Goal: Information Seeking & Learning: Check status

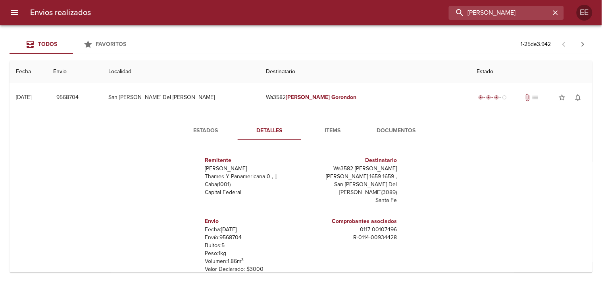
click at [495, 14] on input "[PERSON_NAME]" at bounding box center [500, 13] width 102 height 14
type input "[PERSON_NAME]"
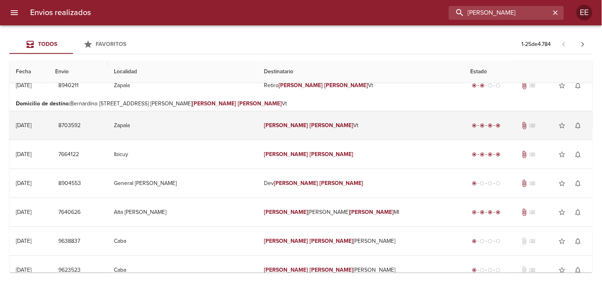
scroll to position [176, 0]
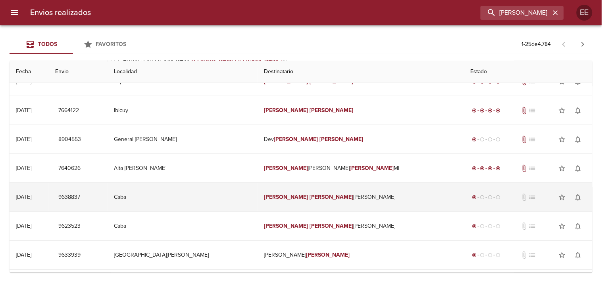
click at [320, 200] on td "[PERSON_NAME] [PERSON_NAME]" at bounding box center [360, 197] width 206 height 29
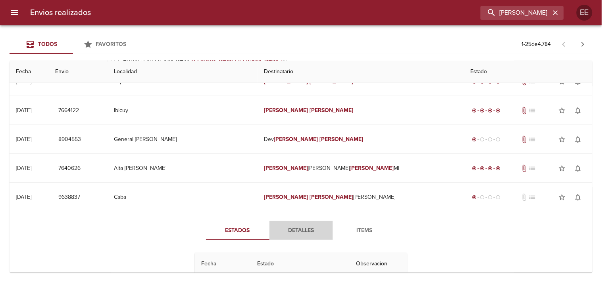
click at [306, 227] on span "Detalles" at bounding box center [301, 231] width 54 height 10
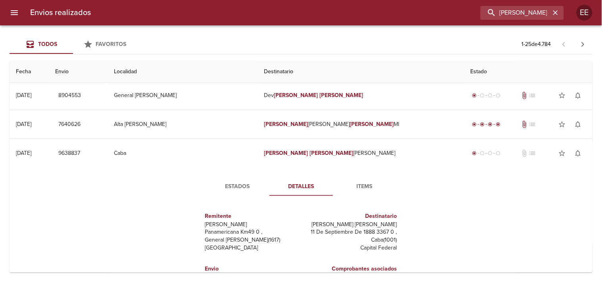
scroll to position [264, 0]
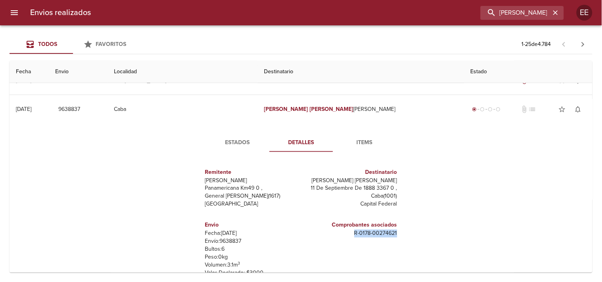
drag, startPoint x: 348, startPoint y: 235, endPoint x: 401, endPoint y: 235, distance: 52.8
click at [401, 235] on div "Remitente Wamaro Tortuguitas Panamericana Km49 0 , General [PERSON_NAME] ( 1617…" at bounding box center [301, 238] width 219 height 158
copy p "R - 0178 - 00274621"
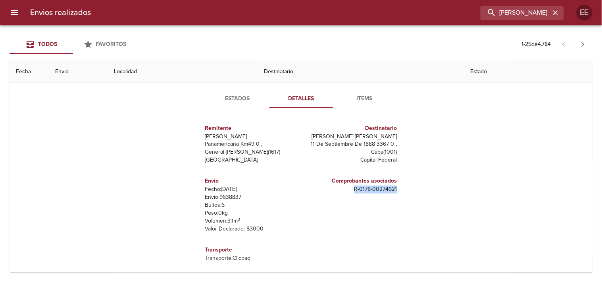
scroll to position [352, 0]
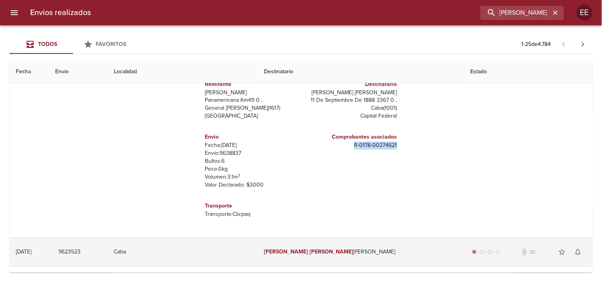
click at [282, 253] on em "[PERSON_NAME]" at bounding box center [286, 252] width 44 height 7
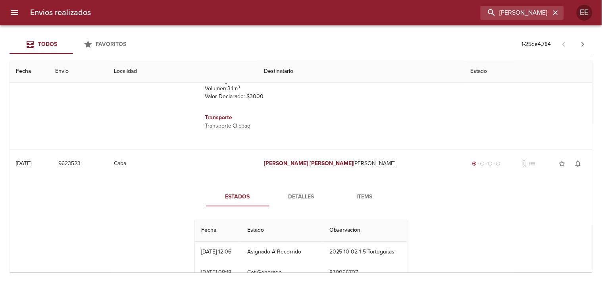
click at [284, 197] on span "Detalles" at bounding box center [301, 198] width 54 height 10
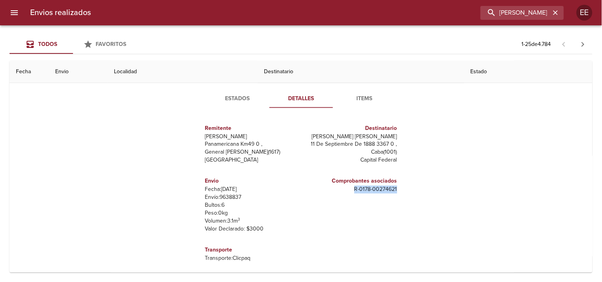
scroll to position [264, 0]
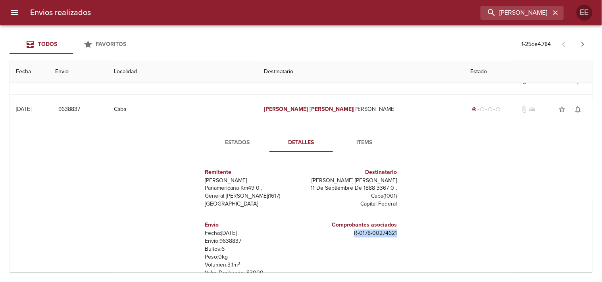
click at [241, 144] on span "Estados" at bounding box center [238, 143] width 54 height 10
